Goal: Communication & Community: Share content

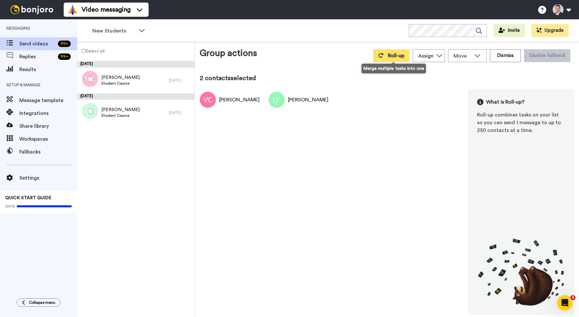
click at [396, 51] on button "Roll-up" at bounding box center [391, 55] width 36 height 13
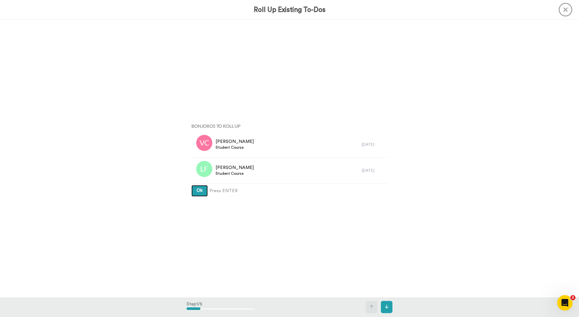
click at [201, 193] on span "Ok" at bounding box center [200, 190] width 6 height 5
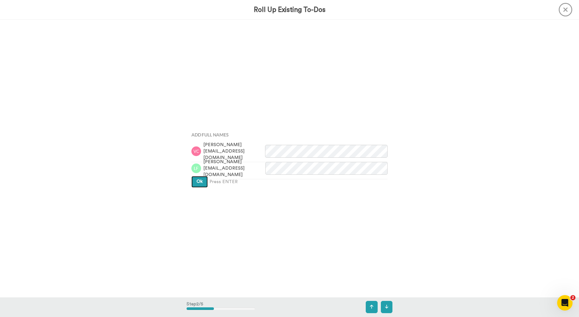
click at [199, 185] on button "Ok" at bounding box center [199, 182] width 16 height 12
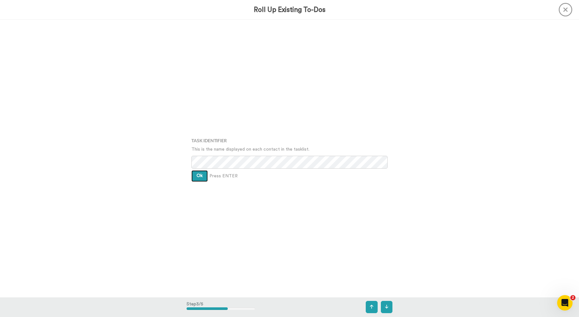
click at [199, 176] on span "Ok" at bounding box center [200, 175] width 6 height 5
click at [198, 171] on span "Ok" at bounding box center [200, 171] width 6 height 5
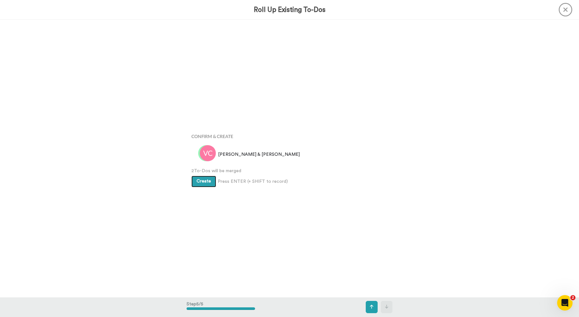
scroll to position [1110, 0]
click at [201, 183] on span "Create" at bounding box center [204, 181] width 14 height 5
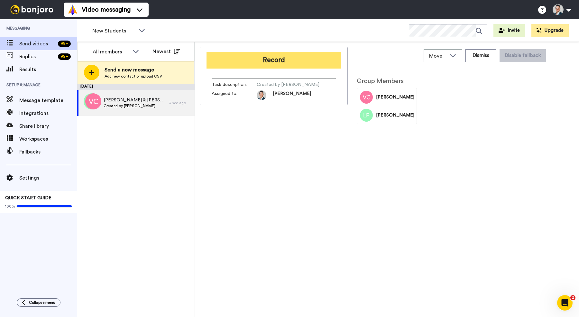
click at [281, 62] on button "Record" at bounding box center [274, 60] width 134 height 17
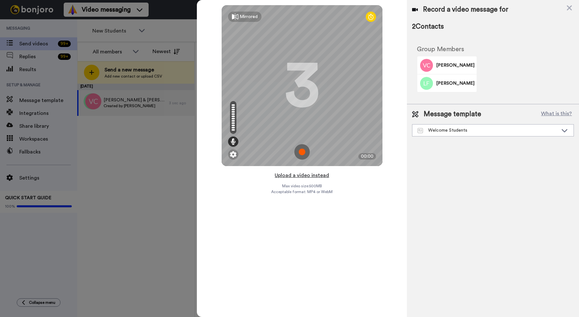
click at [288, 178] on button "Upload a video instead" at bounding box center [302, 175] width 58 height 8
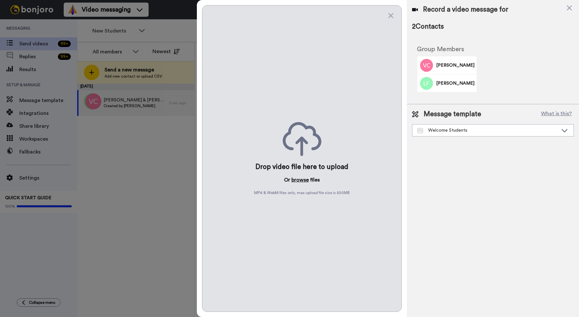
click at [298, 181] on button "browse" at bounding box center [299, 180] width 17 height 8
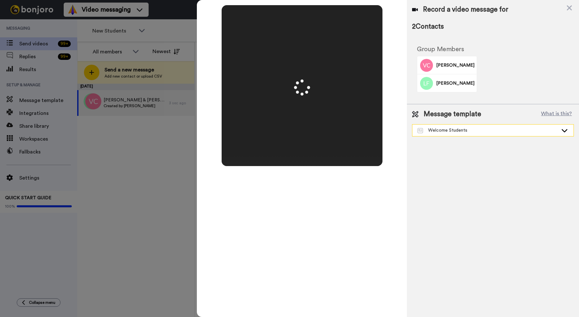
click at [469, 133] on div "Welcome Students" at bounding box center [488, 130] width 141 height 6
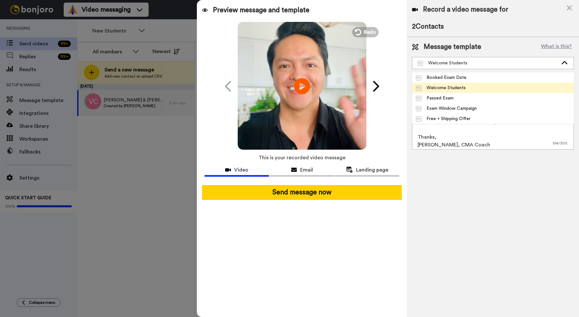
click at [460, 88] on div "Welcome Students" at bounding box center [441, 88] width 50 height 6
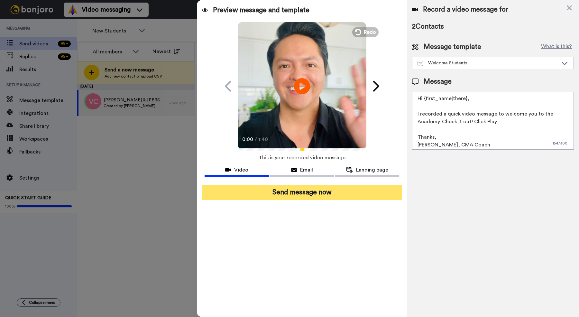
click at [328, 197] on button "Send message now" at bounding box center [302, 192] width 200 height 15
